Goal: Find specific page/section: Find specific page/section

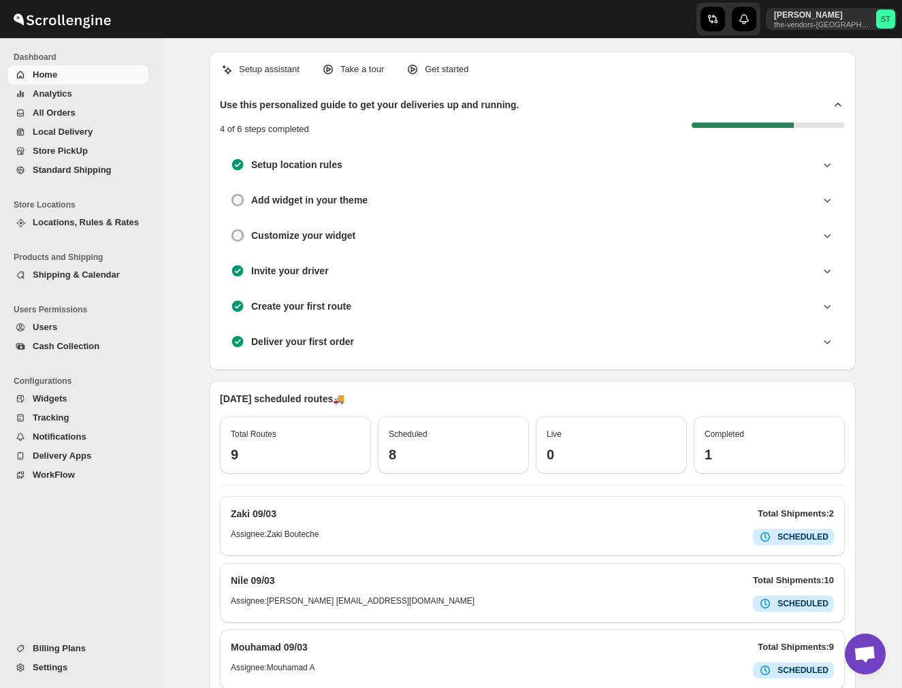
click at [74, 118] on span "All Orders" at bounding box center [89, 113] width 113 height 14
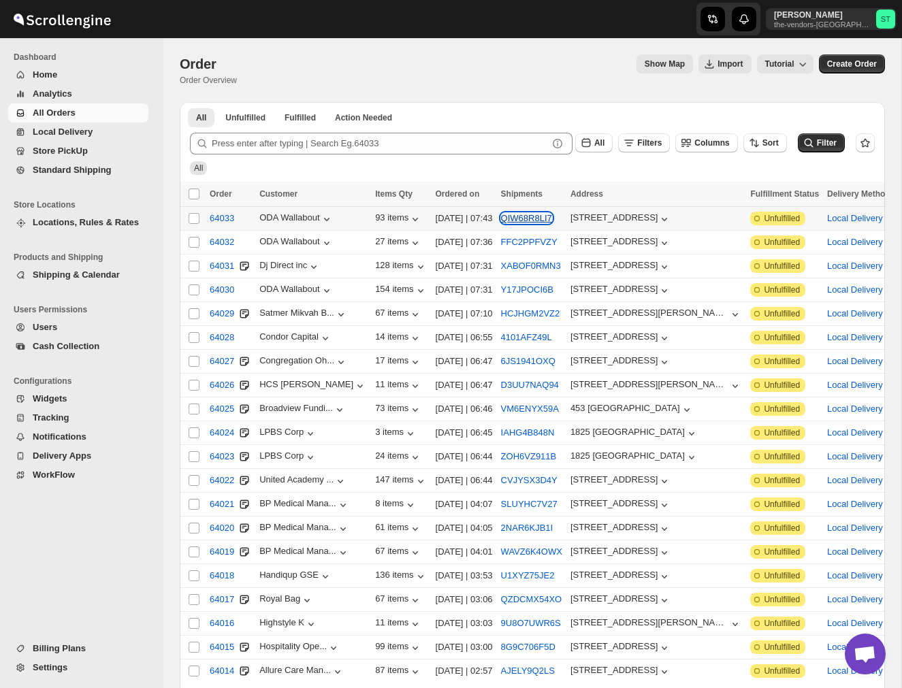
click at [536, 218] on button "QIW68R8LI7" at bounding box center [526, 218] width 51 height 10
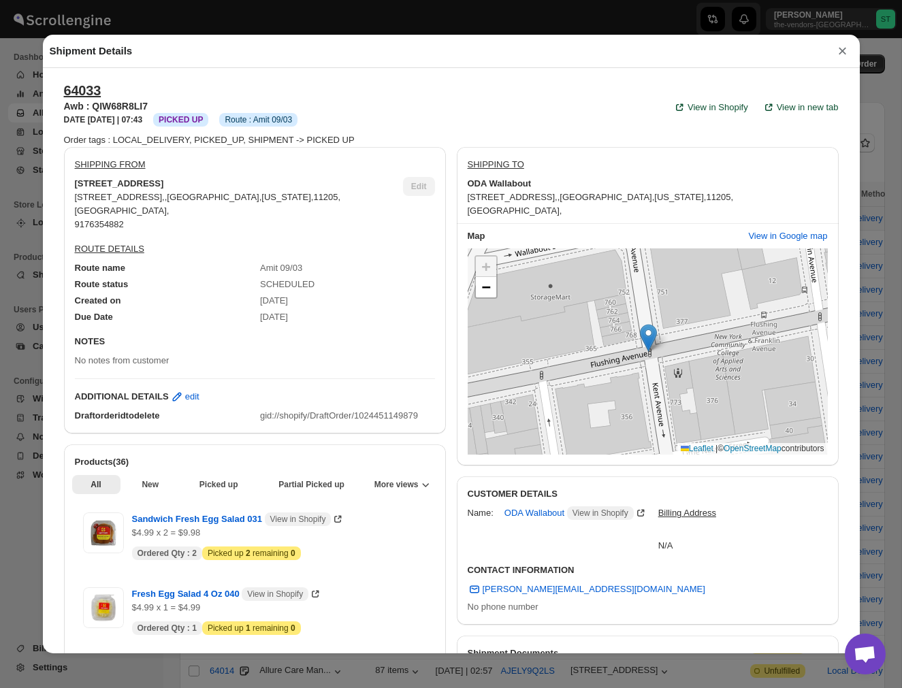
click at [840, 51] on button "×" at bounding box center [842, 51] width 20 height 19
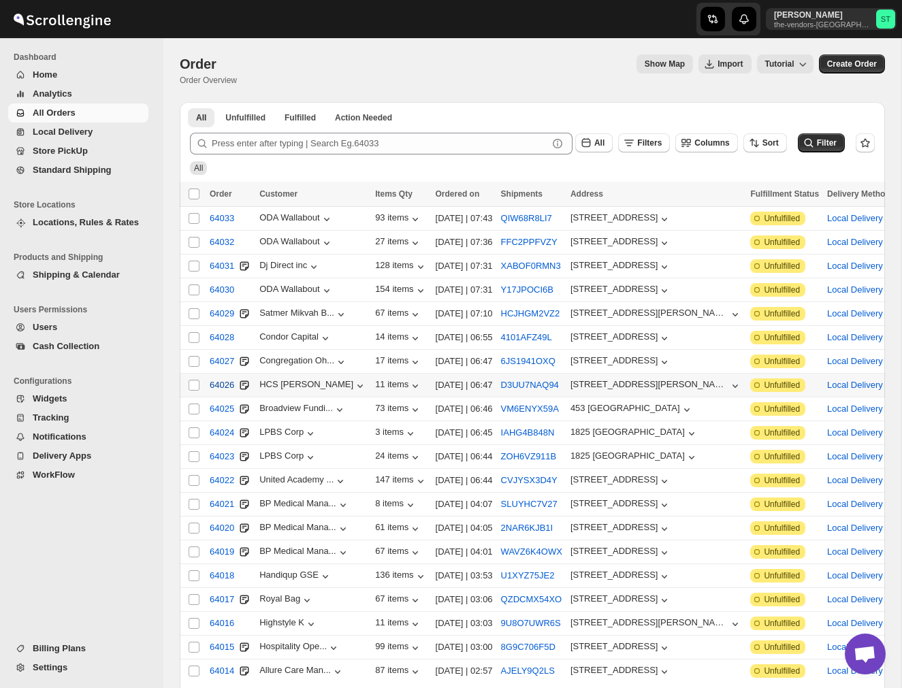
click at [231, 387] on span "64026" at bounding box center [222, 385] width 25 height 14
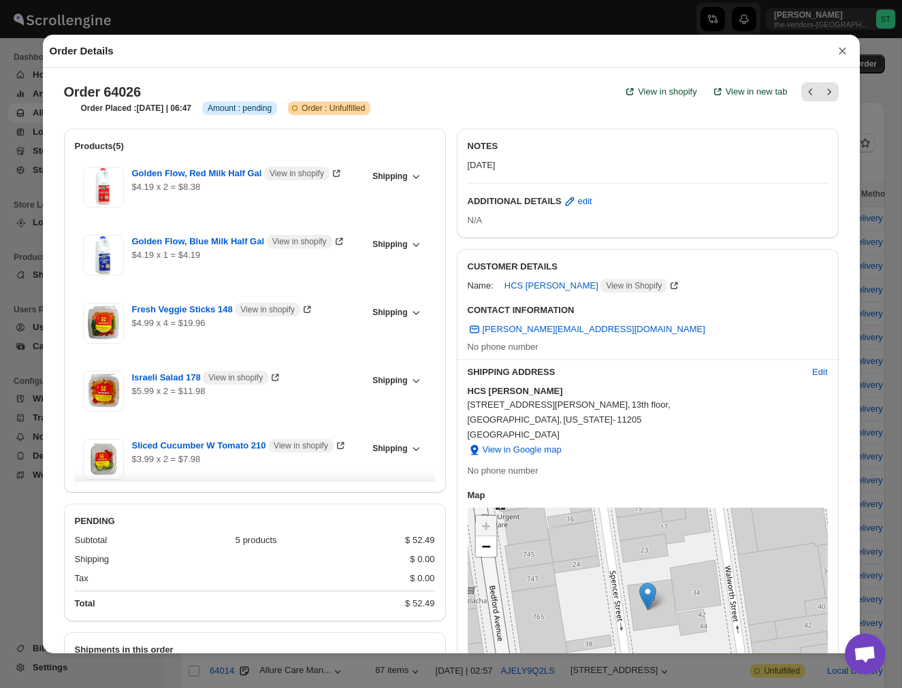
click at [841, 52] on button "×" at bounding box center [842, 51] width 20 height 19
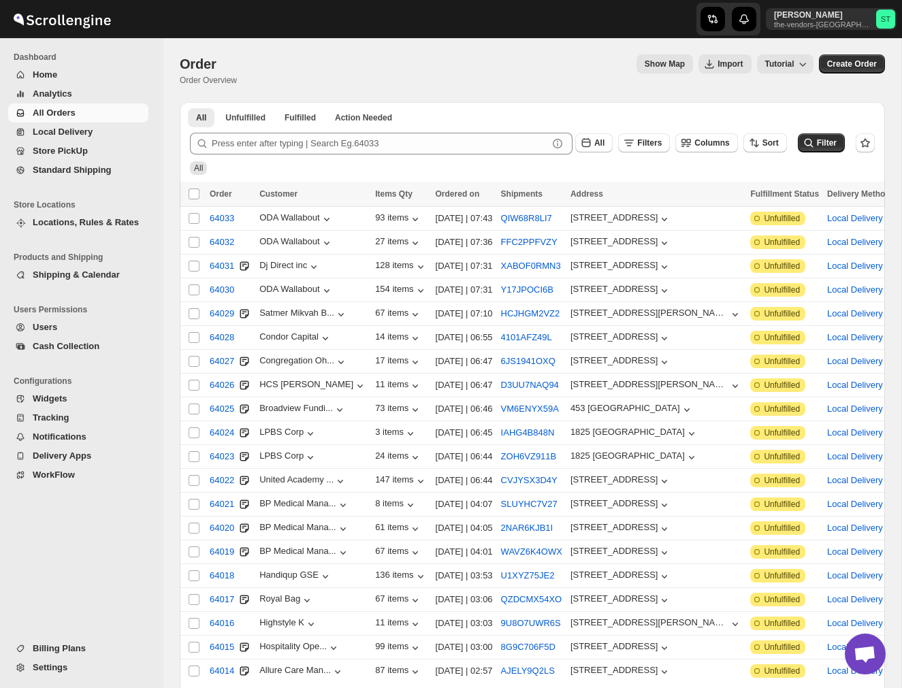
click at [74, 110] on span "All Orders" at bounding box center [54, 113] width 43 height 10
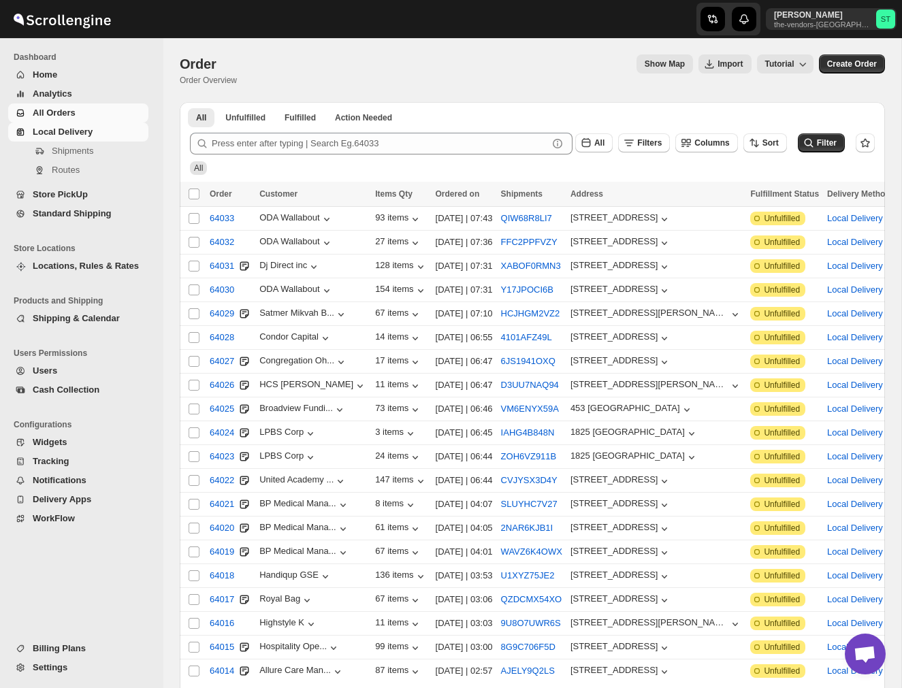
click at [73, 141] on link "Local Delivery" at bounding box center [78, 132] width 140 height 19
